Goal: Task Accomplishment & Management: Use online tool/utility

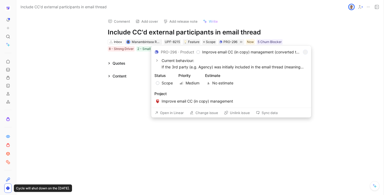
click at [178, 111] on button "Open in Linear" at bounding box center [169, 112] width 34 height 7
click at [238, 114] on button "Unlink issue" at bounding box center [237, 112] width 31 height 7
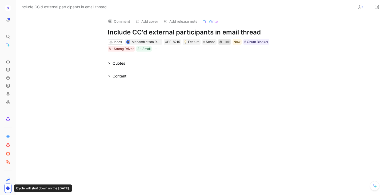
click at [227, 42] on div "Link" at bounding box center [226, 41] width 6 height 5
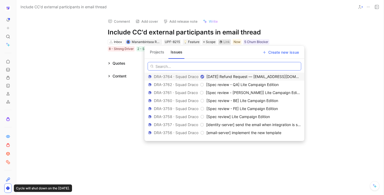
paste input "https://linear.app/upfluence/project/improve-email-cc-in-copy-management-4590d1…"
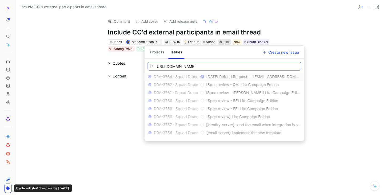
type input "https://linear.app/upfluence/project/improve-email-cc-in-copy-management-4590d1…"
click at [162, 51] on button "Projects" at bounding box center [157, 52] width 19 height 9
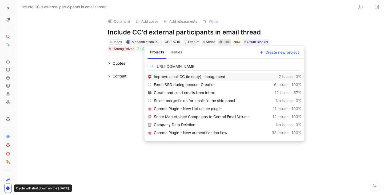
click at [183, 77] on span "Improve email CC (in copy) management" at bounding box center [189, 76] width 71 height 5
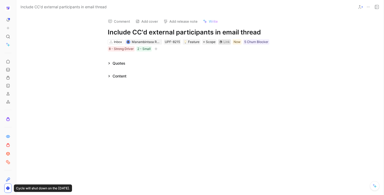
scroll to position [0, 0]
click at [284, 34] on h1 "Include CC'd external participants in email thread" at bounding box center [200, 32] width 185 height 9
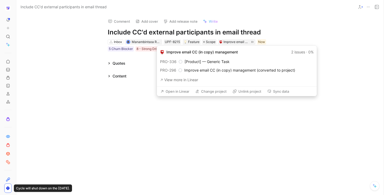
click at [184, 90] on button "Open in Linear" at bounding box center [175, 90] width 34 height 7
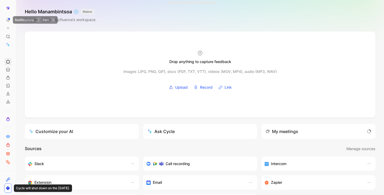
click at [8, 23] on button at bounding box center [7, 19] width 7 height 7
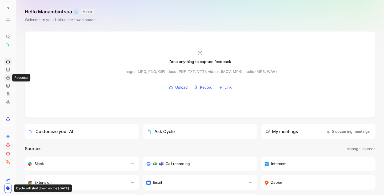
click at [8, 78] on icon at bounding box center [8, 77] width 4 height 4
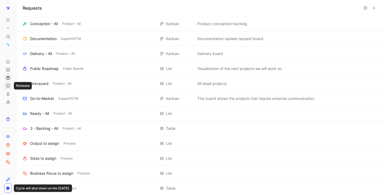
click at [9, 83] on icon at bounding box center [8, 85] width 4 height 4
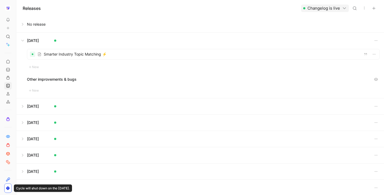
click at [25, 38] on button at bounding box center [200, 41] width 367 height 16
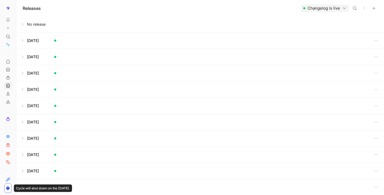
click at [24, 23] on button at bounding box center [200, 24] width 367 height 16
